Goal: Task Accomplishment & Management: Manage account settings

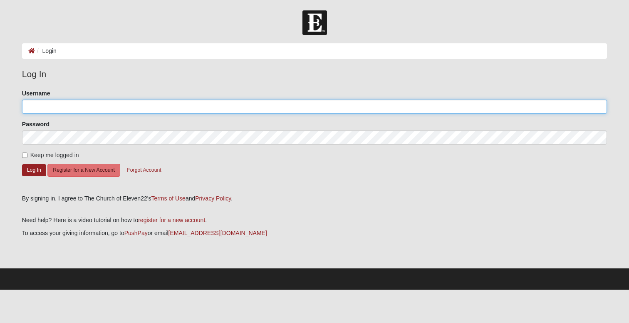
type input "kaleypfingston"
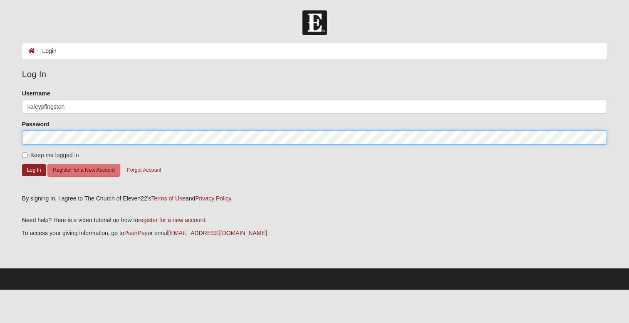
click at [34, 169] on button "Log In" at bounding box center [34, 170] width 24 height 12
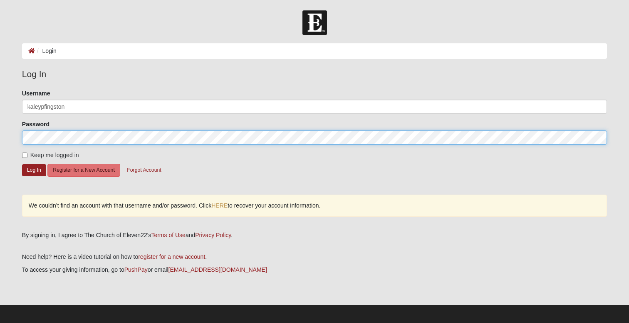
click at [34, 169] on button "Log In" at bounding box center [34, 170] width 24 height 12
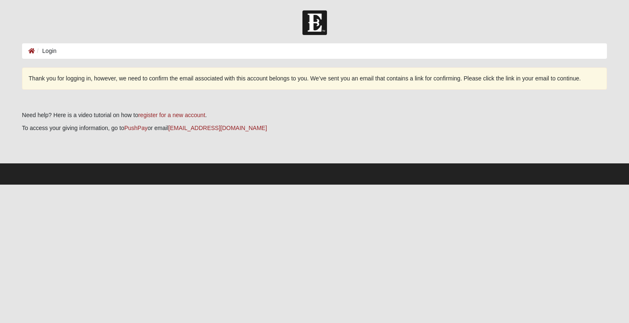
click at [51, 48] on li "Login" at bounding box center [46, 51] width 22 height 9
click at [31, 49] on icon at bounding box center [31, 51] width 7 height 6
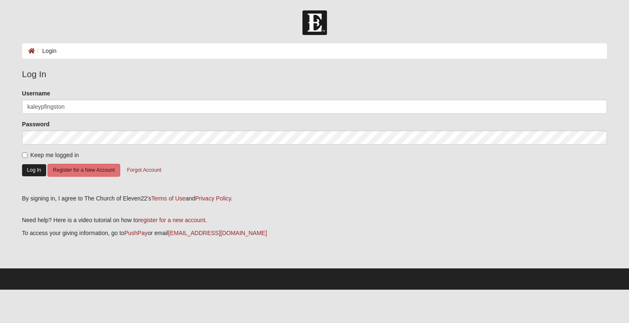
click at [30, 167] on button "Log In" at bounding box center [34, 170] width 24 height 12
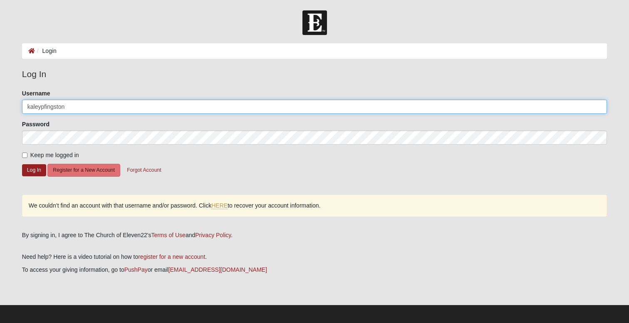
click at [67, 105] on input "kaleypfingston" at bounding box center [314, 106] width 585 height 14
type input "kaley.pfingston@coe22.com"
click at [34, 169] on button "Log In" at bounding box center [34, 170] width 24 height 12
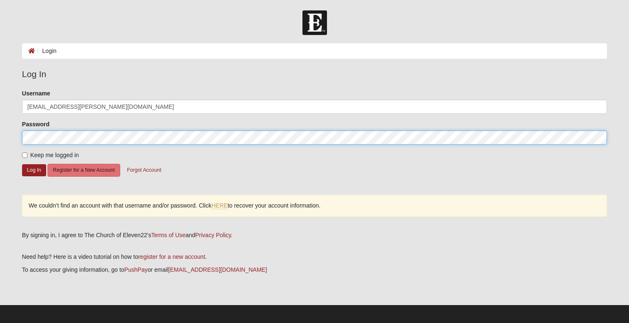
click at [34, 169] on button "Log In" at bounding box center [34, 170] width 24 height 12
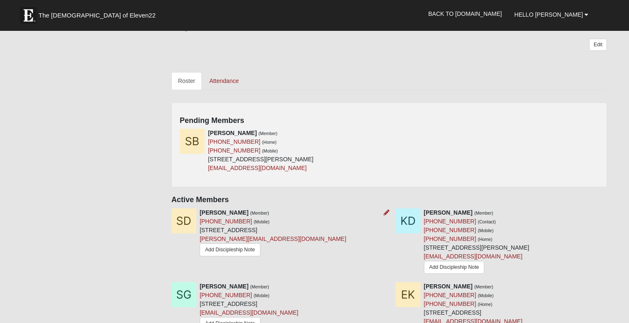
scroll to position [322, 0]
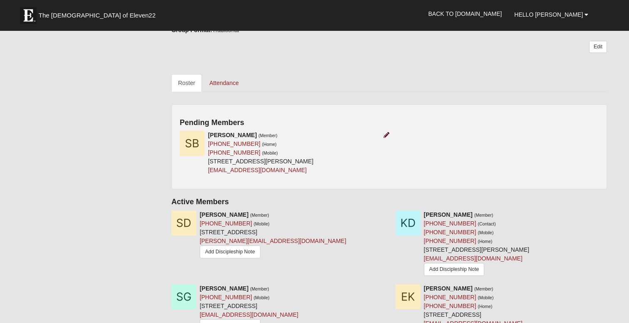
click at [386, 134] on icon at bounding box center [387, 135] width 6 height 6
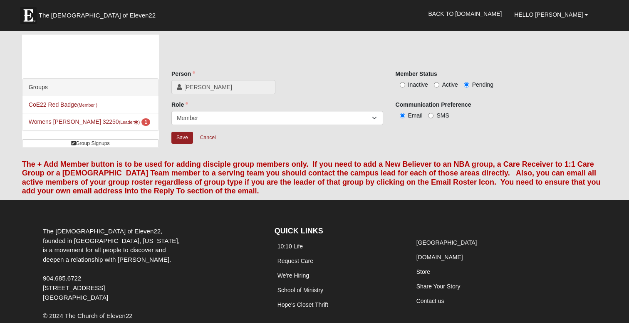
click at [439, 83] on label "Active" at bounding box center [446, 84] width 24 height 8
click at [439, 83] on input "Active" at bounding box center [436, 84] width 5 height 5
radio input "true"
click at [431, 116] on input "SMS" at bounding box center [430, 115] width 5 height 5
radio input "true"
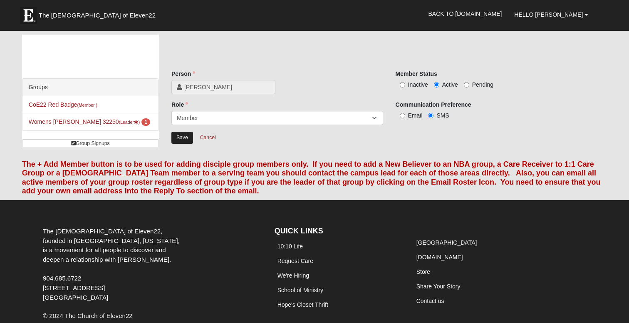
click at [188, 139] on input "Save" at bounding box center [182, 138] width 22 height 12
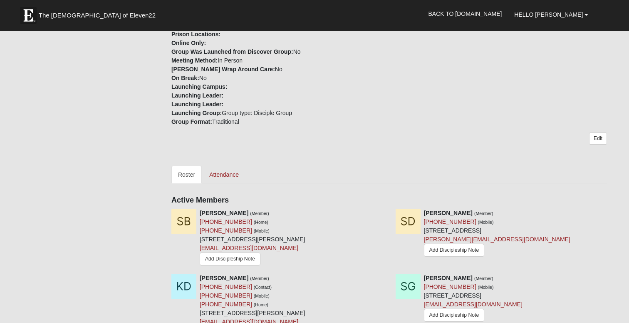
scroll to position [231, 0]
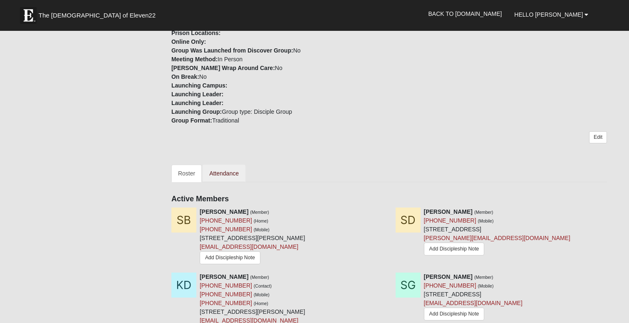
click at [231, 171] on link "Attendance" at bounding box center [224, 172] width 43 height 17
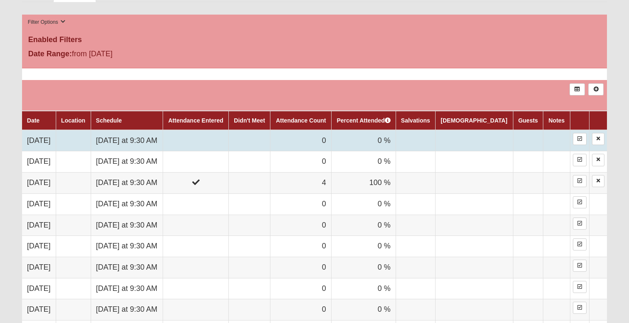
scroll to position [421, 0]
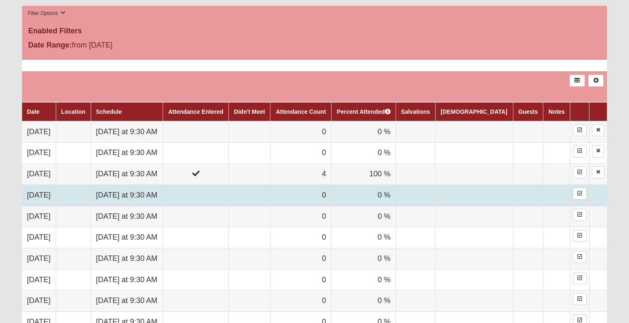
click at [229, 186] on td at bounding box center [196, 194] width 66 height 21
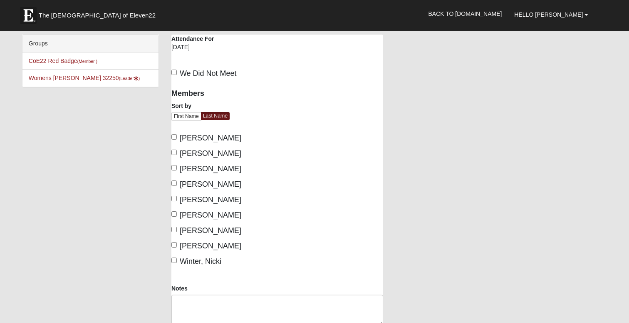
click at [175, 244] on input "[PERSON_NAME]" at bounding box center [173, 244] width 5 height 5
checkbox input "true"
click at [174, 261] on input "Winter, Nicki" at bounding box center [173, 259] width 5 height 5
checkbox input "true"
click at [175, 199] on input "Kois, Emily" at bounding box center [173, 198] width 5 height 5
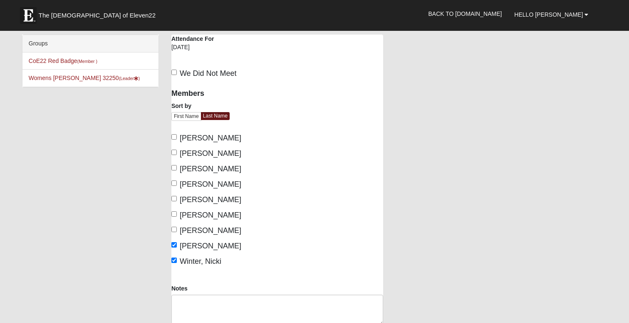
checkbox input "true"
click at [175, 214] on input "[PERSON_NAME]" at bounding box center [173, 213] width 5 height 5
checkbox input "true"
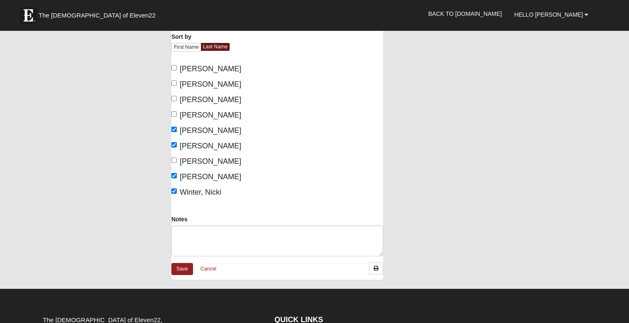
scroll to position [90, 0]
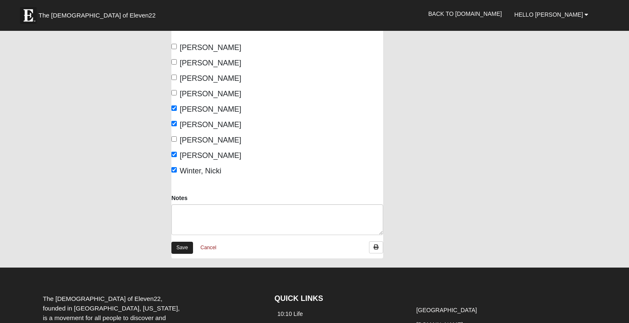
click at [181, 251] on link "Save" at bounding box center [182, 247] width 22 height 12
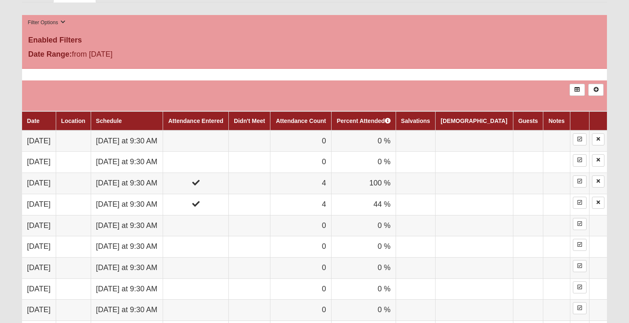
scroll to position [413, 0]
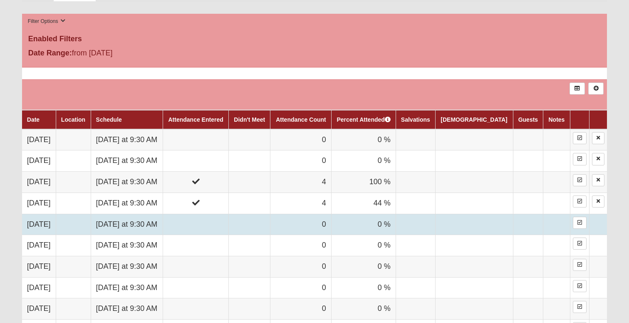
click at [226, 214] on td at bounding box center [196, 224] width 66 height 21
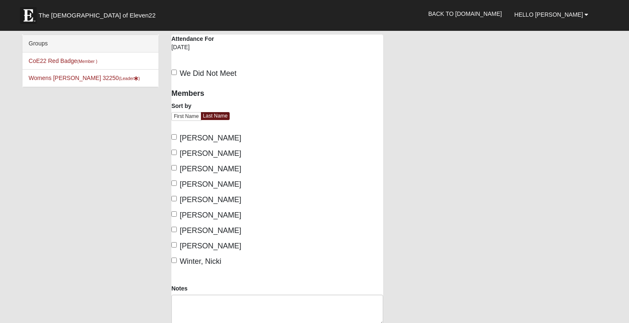
click at [175, 167] on input "Dougherty, Kaylee" at bounding box center [173, 167] width 5 height 5
checkbox input "true"
click at [175, 182] on input "Gordon, Sofie" at bounding box center [173, 182] width 5 height 5
checkbox input "true"
click at [175, 196] on input "Kois, Emily" at bounding box center [173, 198] width 5 height 5
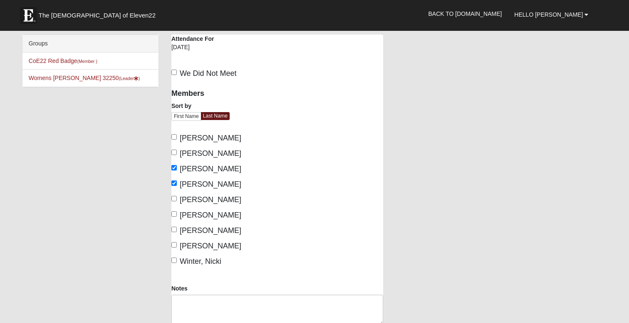
checkbox input "true"
click at [174, 211] on input "Pfingston, Kaley" at bounding box center [173, 213] width 5 height 5
checkbox input "true"
click at [175, 228] on input "Walker, Taylor" at bounding box center [173, 228] width 5 height 5
checkbox input "true"
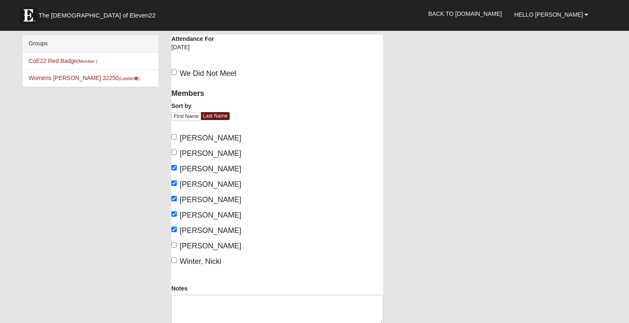
click at [175, 243] on input "Watterson, Lauren" at bounding box center [173, 244] width 5 height 5
checkbox input "true"
click at [174, 257] on input "Winter, Nicki" at bounding box center [173, 259] width 5 height 5
checkbox input "true"
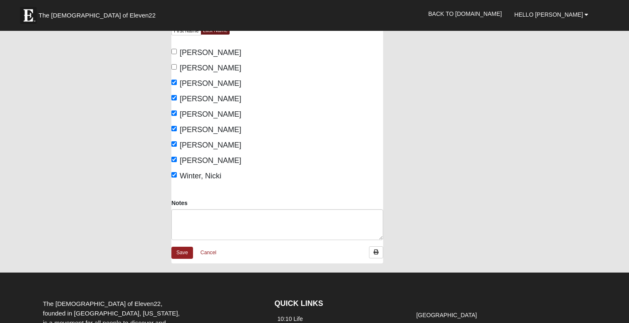
scroll to position [92, 0]
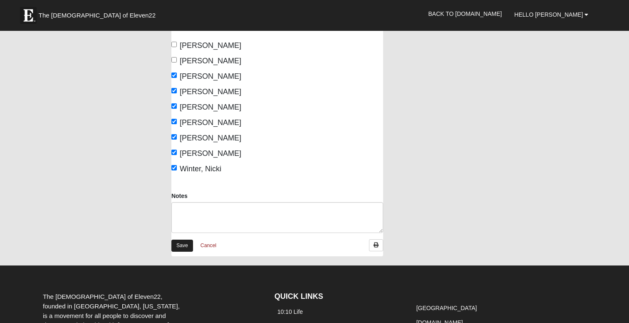
click at [178, 246] on link "Save" at bounding box center [182, 245] width 22 height 12
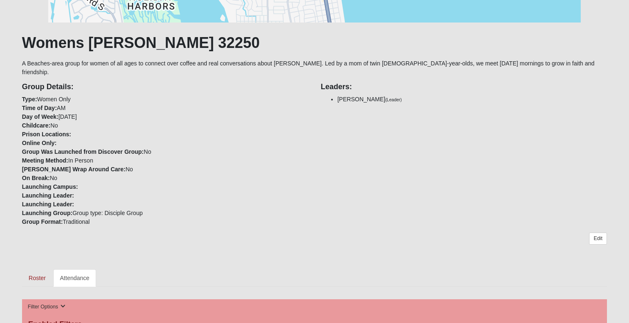
scroll to position [131, 0]
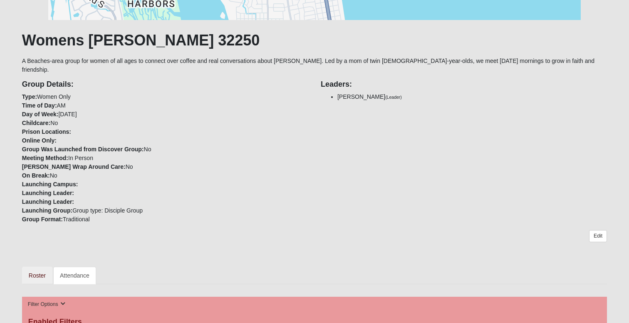
click at [37, 268] on link "Roster" at bounding box center [37, 274] width 30 height 17
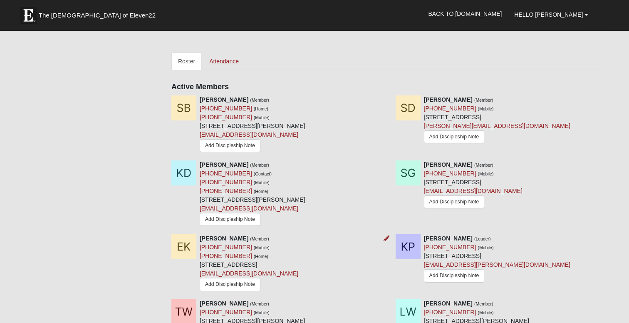
scroll to position [344, 0]
